Goal: Task Accomplishment & Management: Complete application form

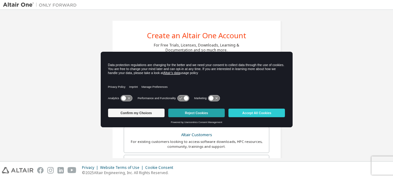
click at [196, 110] on button "Reject Cookies" at bounding box center [196, 113] width 56 height 9
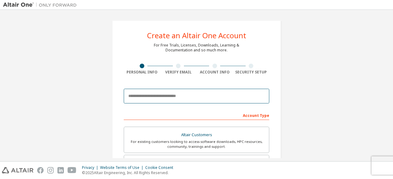
click at [208, 92] on input "email" at bounding box center [196, 96] width 145 height 15
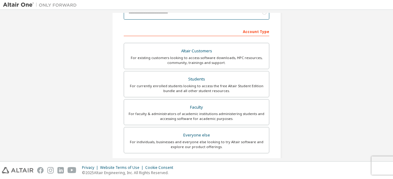
scroll to position [84, 0]
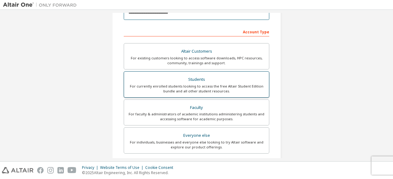
type input "**********"
click at [236, 92] on div "For currently enrolled students looking to access the free Altair Student Editi…" at bounding box center [196, 89] width 137 height 10
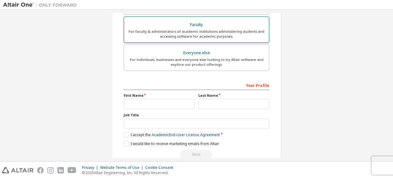
scroll to position [189, 0]
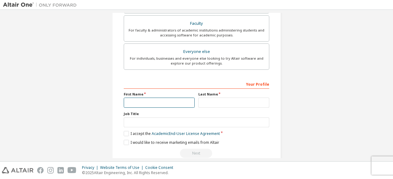
click at [151, 100] on input "text" at bounding box center [159, 103] width 71 height 10
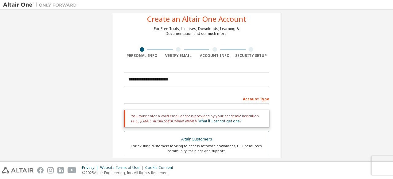
scroll to position [6, 0]
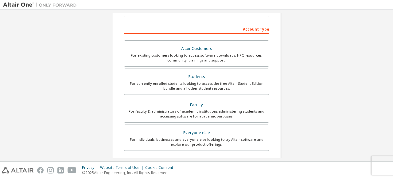
scroll to position [87, 0]
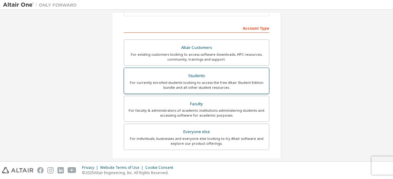
click at [204, 87] on div "For currently enrolled students looking to access the free Altair Student Editi…" at bounding box center [196, 85] width 137 height 10
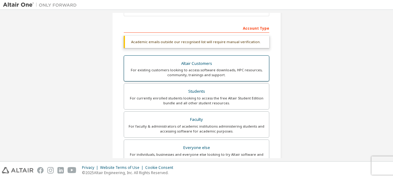
scroll to position [52, 0]
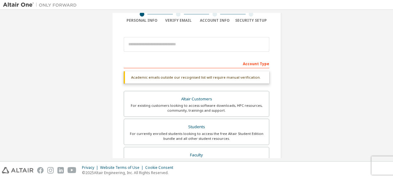
click at [253, 66] on div "Account Type" at bounding box center [196, 64] width 145 height 10
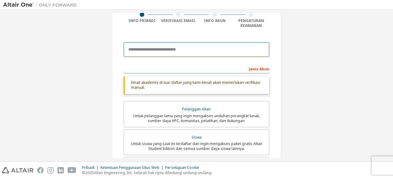
click at [192, 55] on input "email" at bounding box center [196, 49] width 145 height 15
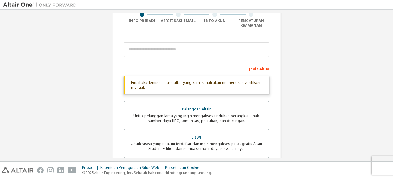
click at [136, 67] on div "Jenis Akun" at bounding box center [196, 69] width 145 height 10
click at [156, 67] on div "Jenis Akun" at bounding box center [196, 69] width 145 height 10
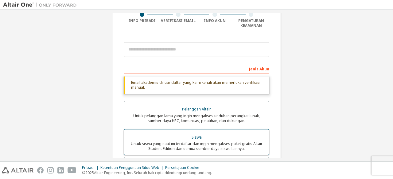
click at [176, 145] on font "Untuk siswa yang saat ini terdaftar dan ingin mengakses paket gratis Altair Stu…" at bounding box center [197, 146] width 132 height 10
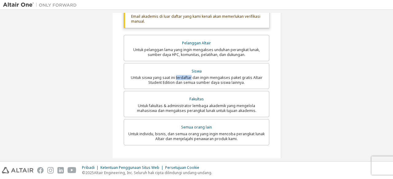
scroll to position [102, 0]
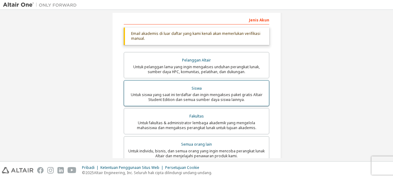
click at [221, 98] on font "Untuk siswa yang saat ini terdaftar dan ingin mengakses paket gratis Altair Stu…" at bounding box center [197, 97] width 132 height 10
click at [236, 102] on font "Untuk siswa yang saat ini terdaftar dan ingin mengakses paket gratis Altair Stu…" at bounding box center [197, 97] width 132 height 10
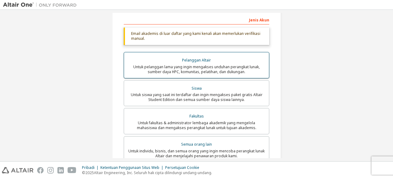
click at [242, 69] on font "Untuk pelanggan lama yang ingin mengakses unduhan perangkat lunak, sumber daya …" at bounding box center [196, 69] width 126 height 10
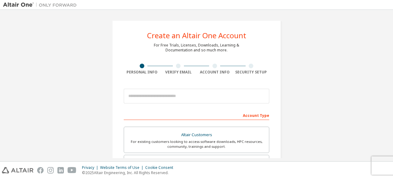
scroll to position [46, 0]
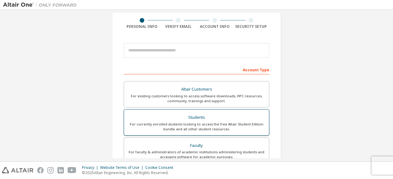
click at [224, 127] on div "For currently enrolled students looking to access the free Altair Student Editi…" at bounding box center [196, 127] width 137 height 10
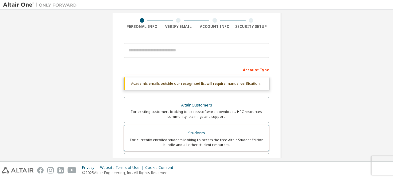
click at [224, 127] on label "Students For currently enrolled students looking to access the free Altair Stud…" at bounding box center [196, 138] width 145 height 26
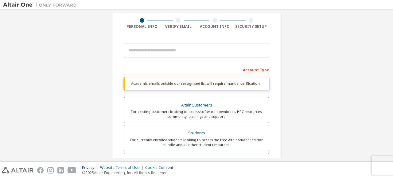
click at [161, 66] on div "Account Type" at bounding box center [196, 70] width 145 height 10
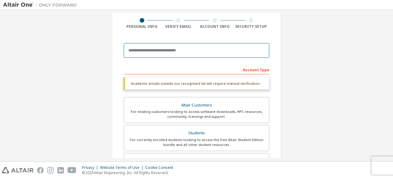
click at [160, 48] on input "email" at bounding box center [196, 50] width 145 height 15
type input "**********"
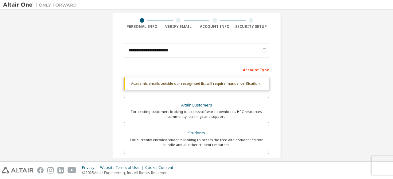
click at [193, 67] on div "Account Type" at bounding box center [196, 70] width 145 height 10
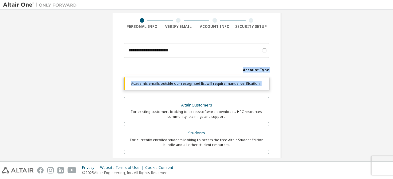
drag, startPoint x: 193, startPoint y: 67, endPoint x: 207, endPoint y: 84, distance: 22.2
click at [207, 84] on div "Account Type Academic emails outside our recognised list will require manual ve…" at bounding box center [196, 181] width 145 height 232
click at [207, 84] on div "Academic emails outside our recognised list will require manual verification." at bounding box center [196, 84] width 145 height 12
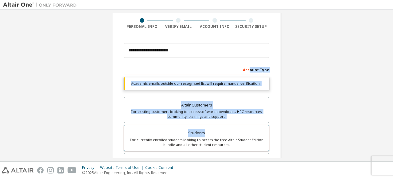
drag, startPoint x: 248, startPoint y: 66, endPoint x: 231, endPoint y: 132, distance: 67.9
click at [231, 132] on div "Account Type Academic emails outside our recognised list will require manual ve…" at bounding box center [196, 181] width 145 height 232
click at [231, 132] on div "Students" at bounding box center [196, 133] width 137 height 9
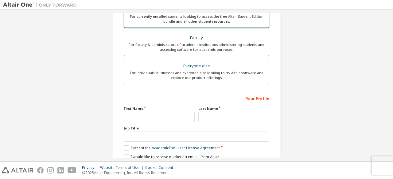
scroll to position [170, 0]
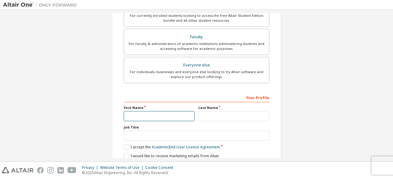
click at [150, 117] on input "text" at bounding box center [159, 116] width 71 height 10
type input "****"
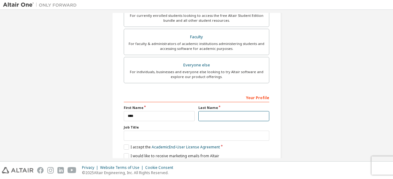
click at [209, 117] on input "text" at bounding box center [233, 116] width 71 height 10
type input "*****"
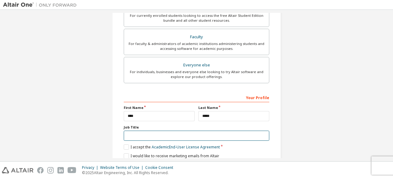
click at [194, 138] on input "text" at bounding box center [196, 136] width 145 height 10
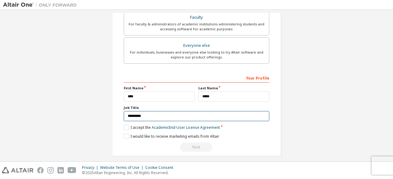
scroll to position [193, 0]
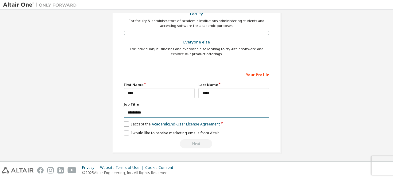
type input "*********"
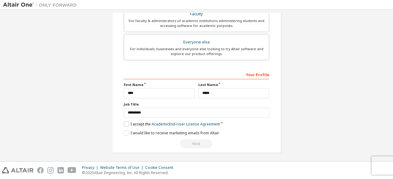
click at [125, 125] on label "I accept the Academic End-User License Agreement" at bounding box center [172, 124] width 96 height 5
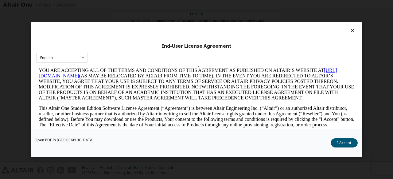
scroll to position [45, 0]
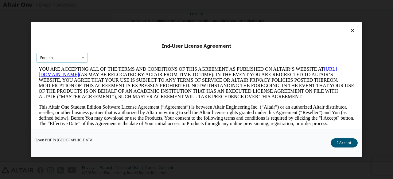
click at [80, 61] on icon at bounding box center [83, 58] width 8 height 10
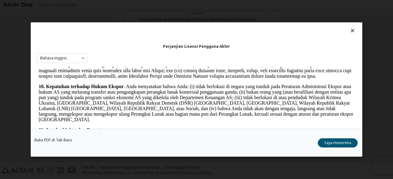
scroll to position [868, 0]
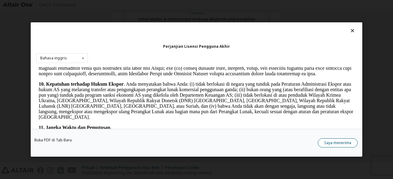
click at [326, 144] on font "Saya menerima" at bounding box center [337, 142] width 27 height 5
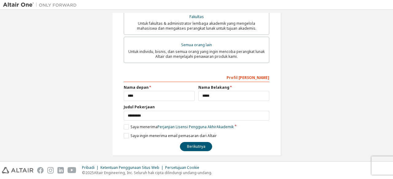
scroll to position [208, 0]
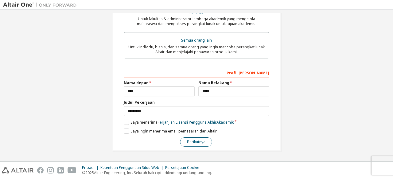
click at [193, 143] on font "Berikutnya" at bounding box center [196, 142] width 18 height 5
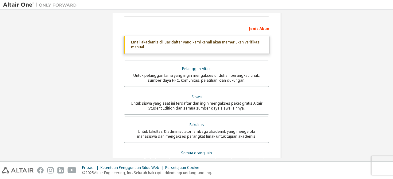
scroll to position [71, 0]
